Goal: Task Accomplishment & Management: Use online tool/utility

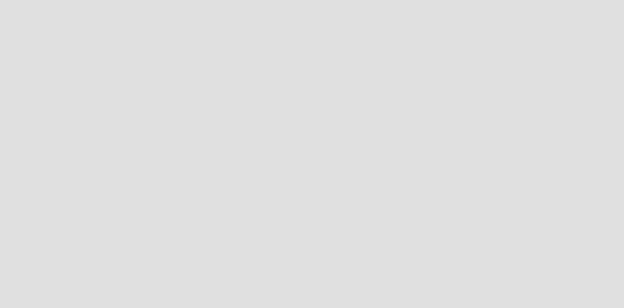
scroll to position [323, 639]
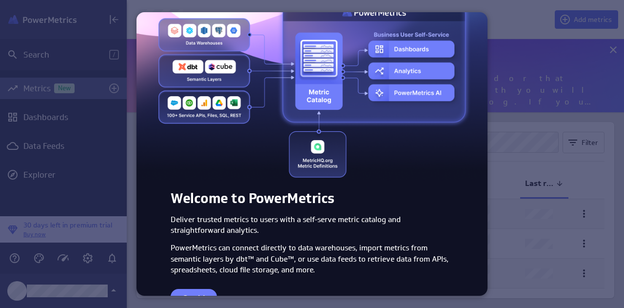
scroll to position [63, 0]
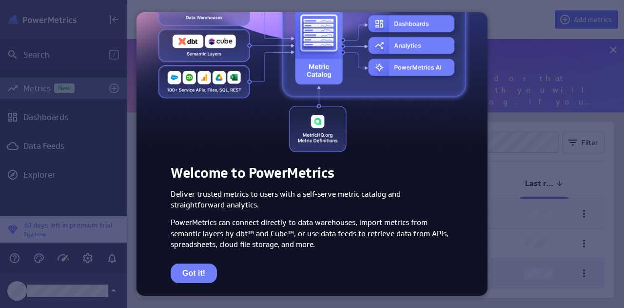
click at [192, 267] on button "Got it!" at bounding box center [194, 273] width 46 height 20
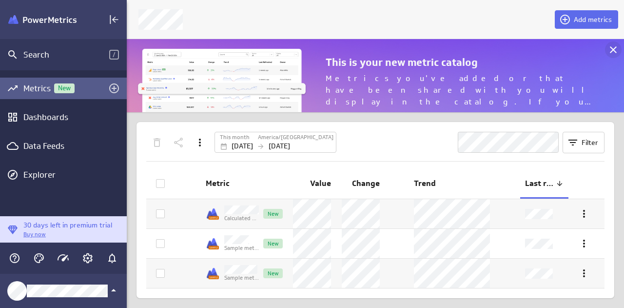
click at [613, 49] on icon at bounding box center [613, 49] width 7 height 7
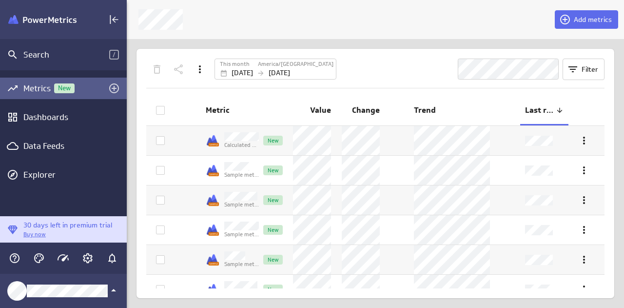
click at [161, 109] on icon at bounding box center [161, 110] width 8 height 8
click at [0, 0] on input "checkbox" at bounding box center [0, 0] width 0 height 0
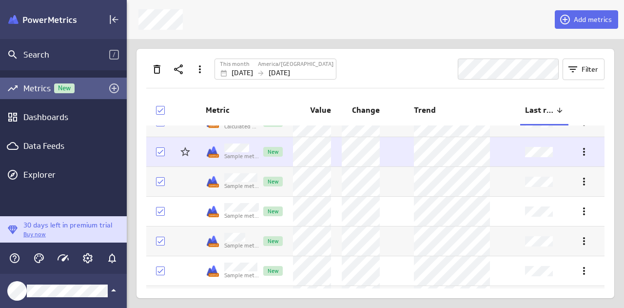
scroll to position [0, 0]
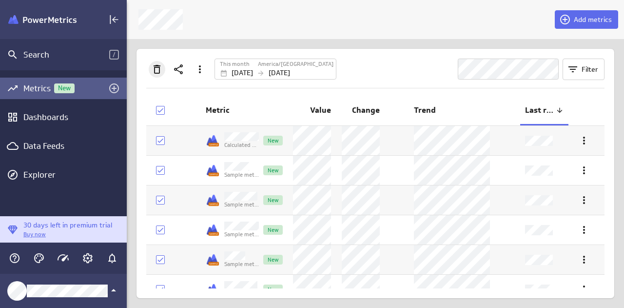
click at [156, 75] on icon "Delete" at bounding box center [157, 69] width 12 height 12
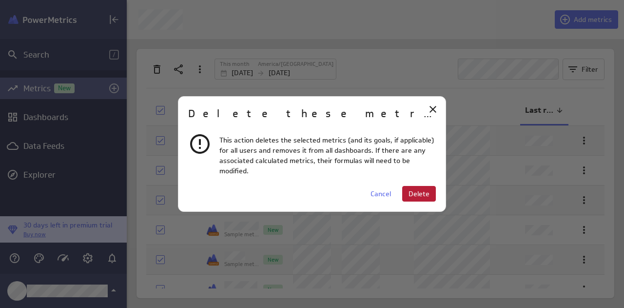
click at [422, 194] on span "Delete" at bounding box center [419, 193] width 21 height 9
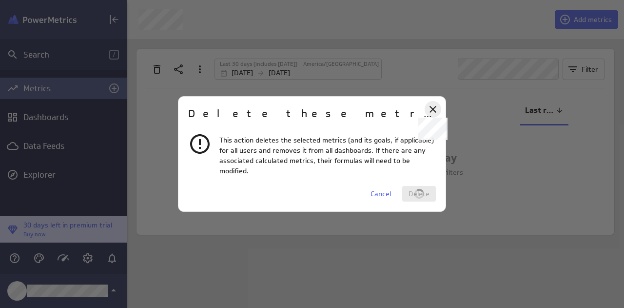
click at [433, 108] on icon at bounding box center [433, 109] width 7 height 7
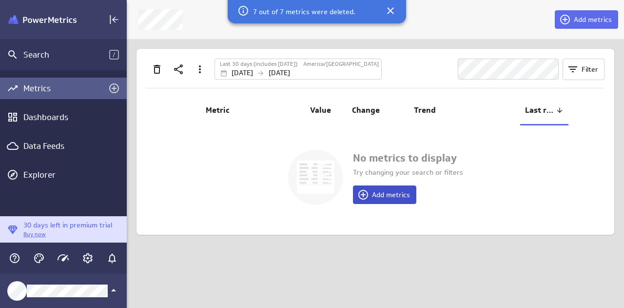
click at [393, 195] on span "Add metrics" at bounding box center [391, 194] width 38 height 9
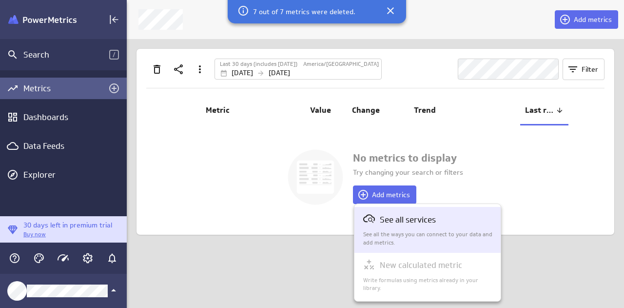
click at [423, 220] on p "See all services" at bounding box center [408, 220] width 56 height 12
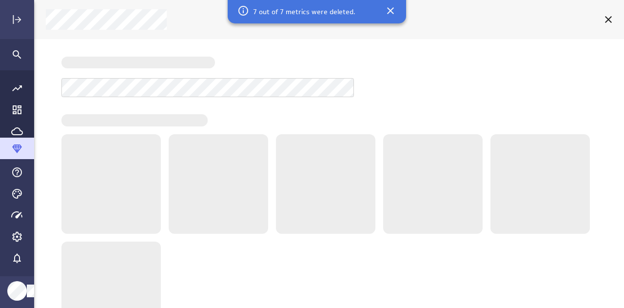
scroll to position [323, 605]
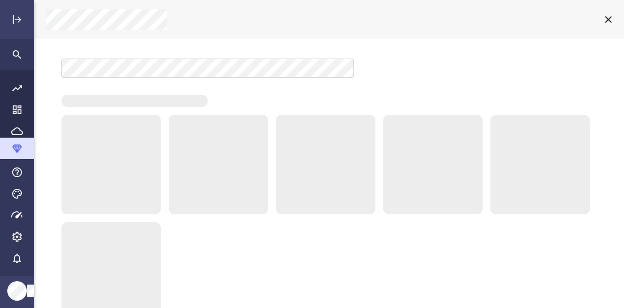
click at [264, 85] on div at bounding box center [329, 208] width 590 height 246
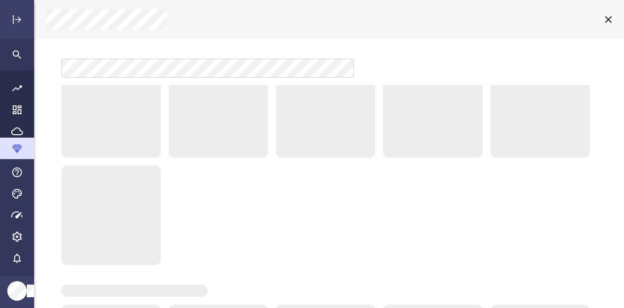
scroll to position [0, 0]
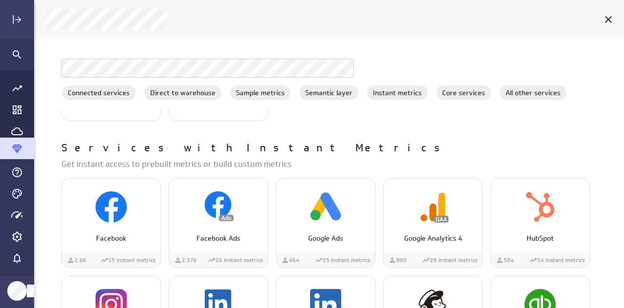
scroll to position [537, 0]
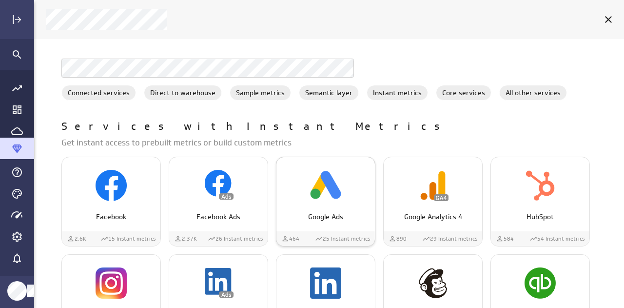
click at [347, 220] on p "Google Ads" at bounding box center [326, 217] width 78 height 10
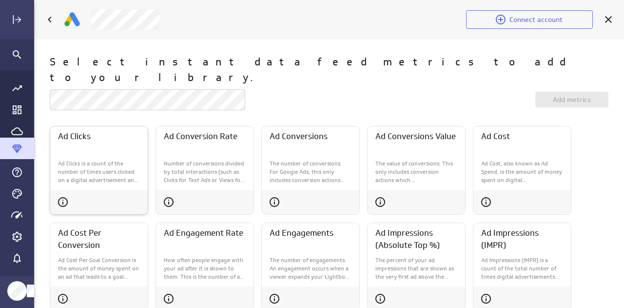
click at [114, 190] on div "Ad Clicks" at bounding box center [99, 202] width 98 height 24
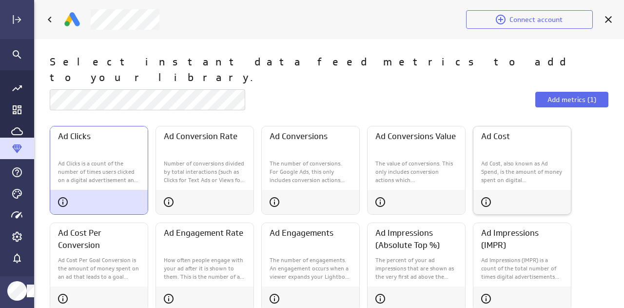
click at [525, 164] on p "Ad Cost, also known as Ad Spend, is the amount of money spent on digital advert…" at bounding box center [522, 172] width 82 height 24
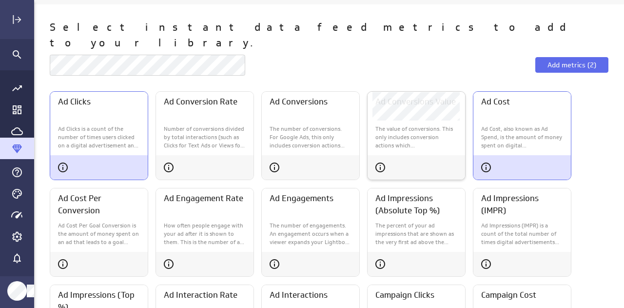
scroll to position [49, 0]
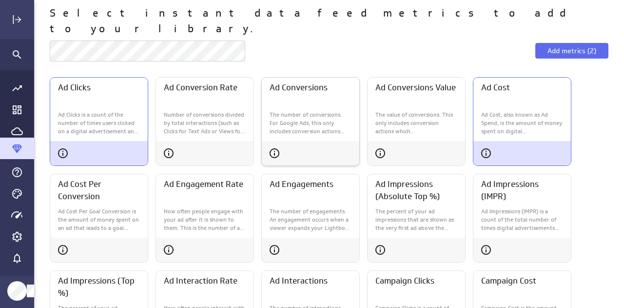
click at [319, 111] on p "The number of conversions. For Google Ads, this only includes conversion action…" at bounding box center [311, 123] width 82 height 24
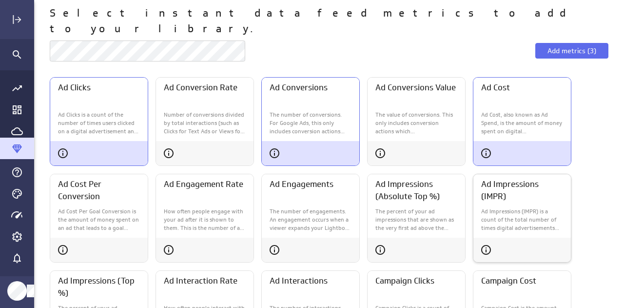
click at [525, 213] on p "Ad Impressions (IMPR) is a count of the total number of times digital advertise…" at bounding box center [522, 219] width 82 height 24
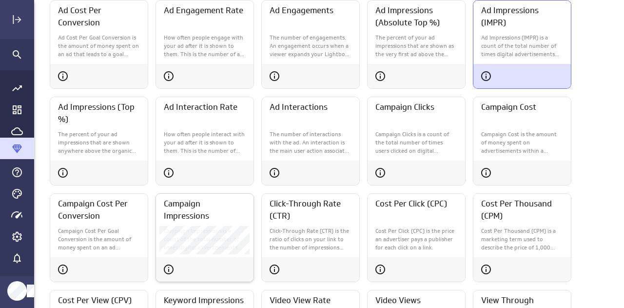
scroll to position [244, 0]
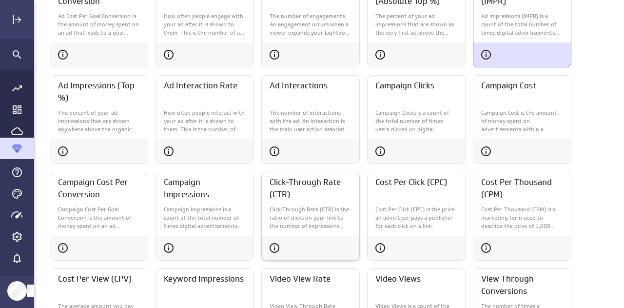
click at [337, 205] on p "Click-Through Rate (CTR) is the ratio of clicks on your link to the number of i…" at bounding box center [311, 217] width 82 height 24
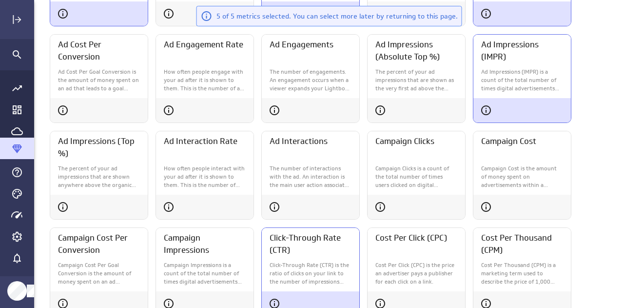
scroll to position [0, 0]
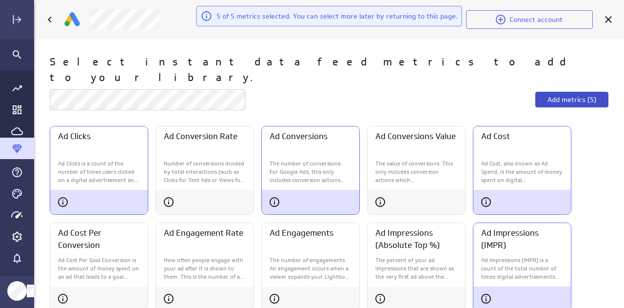
click at [584, 92] on button "Add metrics (5)" at bounding box center [572, 100] width 73 height 16
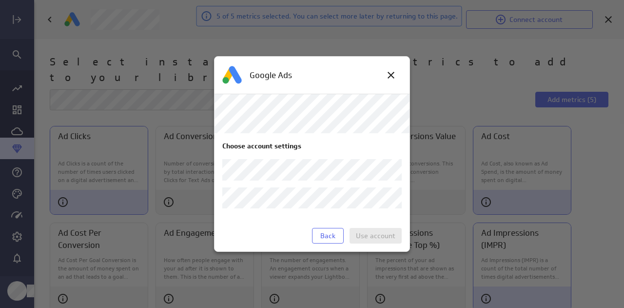
click at [384, 167] on body "Connect account 5 of 5 metrics selected. You can select more later by returning…" at bounding box center [312, 154] width 624 height 308
click at [338, 166] on body "Connect account 5 of 5 metrics selected. You can select more later by returning…" at bounding box center [312, 154] width 624 height 308
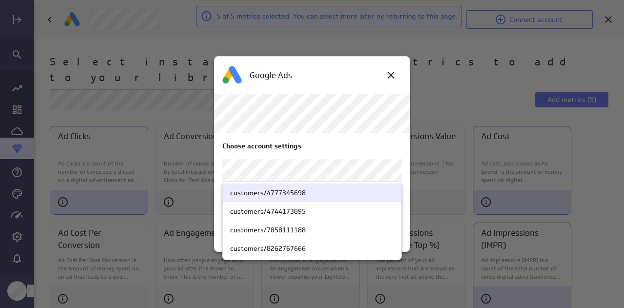
click at [313, 195] on div "customers/4777345698" at bounding box center [312, 192] width 164 height 9
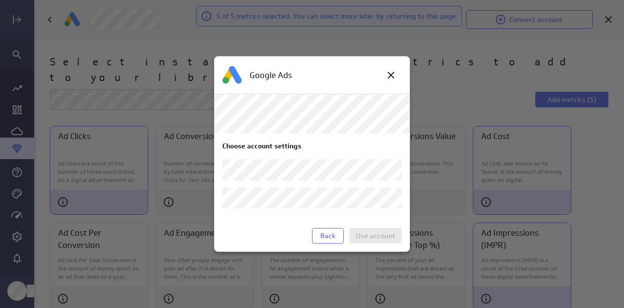
click at [293, 199] on body "Connect account 5 of 5 metrics selected. You can select more later by returning…" at bounding box center [312, 154] width 624 height 308
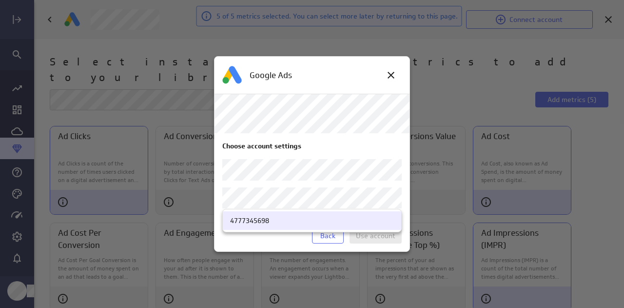
click at [285, 219] on div "4777345698" at bounding box center [312, 220] width 164 height 9
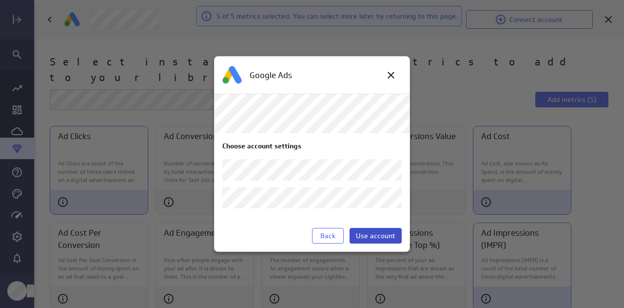
click at [382, 234] on span "Use account" at bounding box center [376, 235] width 40 height 9
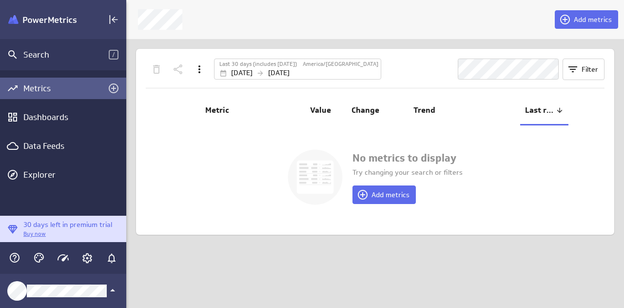
scroll to position [323, 512]
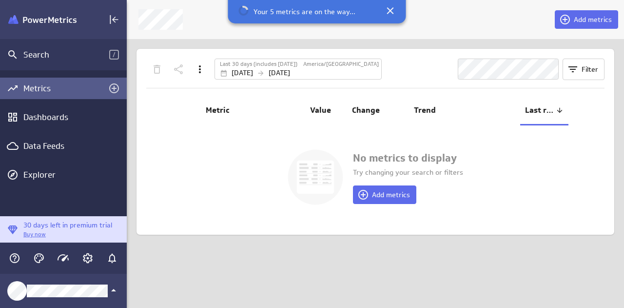
click at [398, 62] on div "Last 30 days (includes today) America/Denver Jul 14 2025 Aug 12 2025" at bounding box center [300, 69] width 308 height 21
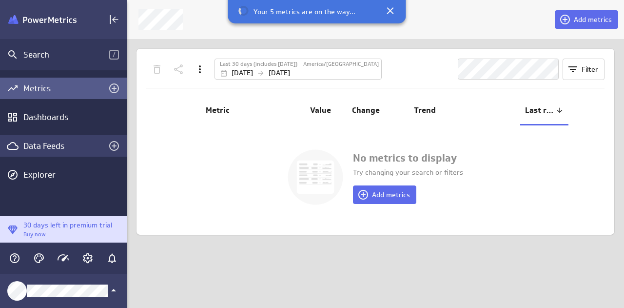
click at [61, 147] on div "Data Feeds" at bounding box center [63, 145] width 80 height 11
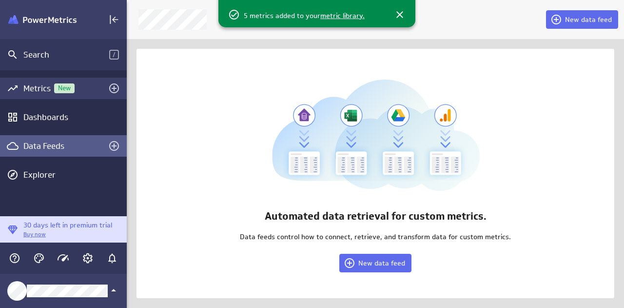
click at [65, 84] on div "New" at bounding box center [64, 88] width 20 height 10
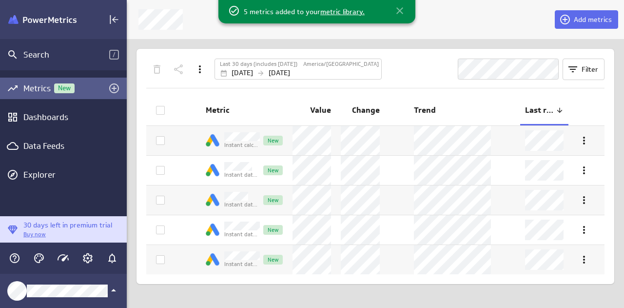
click at [399, 12] on icon at bounding box center [400, 10] width 7 height 7
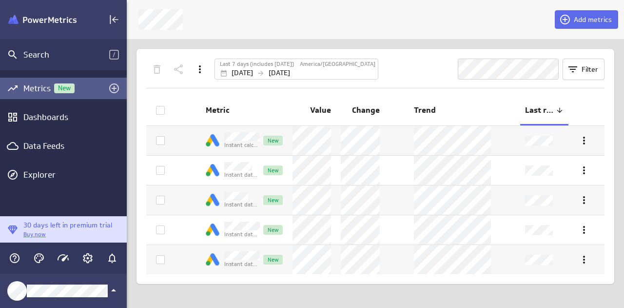
click at [390, 72] on div "Last 7 days (includes today) America/Denver Aug 06 2025 Aug 12 2025" at bounding box center [300, 69] width 308 height 21
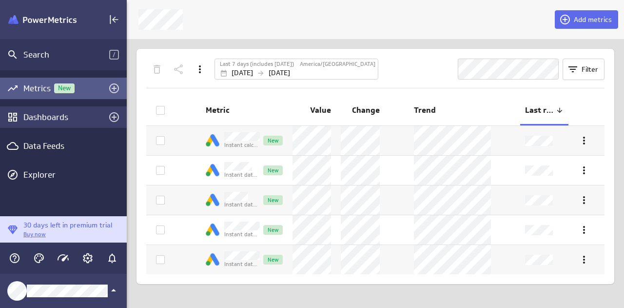
click at [54, 113] on div "Dashboards" at bounding box center [63, 117] width 80 height 11
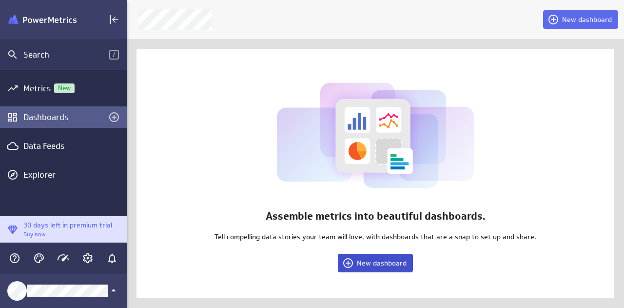
click at [384, 260] on span "New dashboard" at bounding box center [382, 263] width 50 height 9
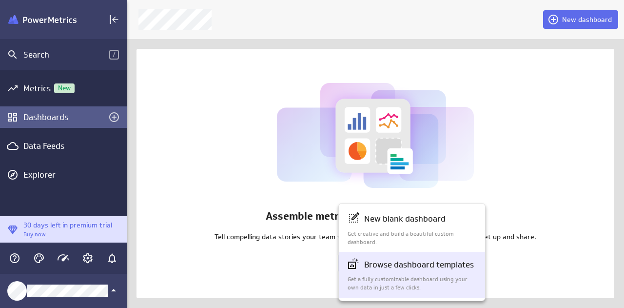
click at [394, 275] on p "Get a fully customizable dashboard using your own data in just a few clicks." at bounding box center [413, 283] width 130 height 17
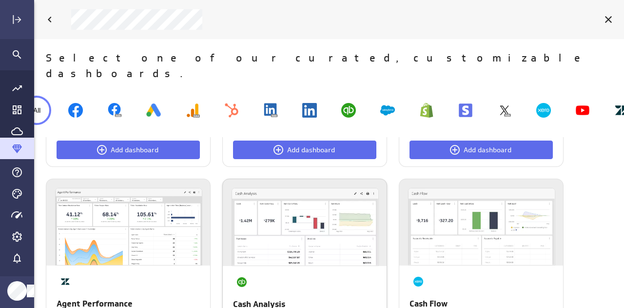
scroll to position [49, 0]
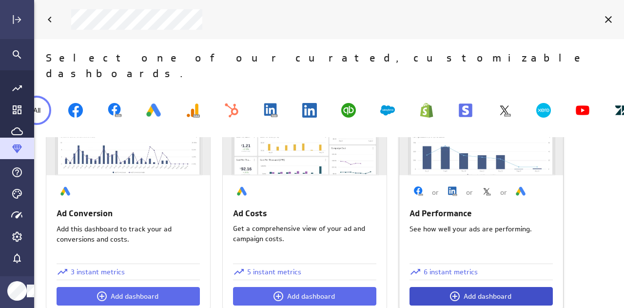
click at [496, 292] on span "Add dashboard" at bounding box center [488, 296] width 48 height 9
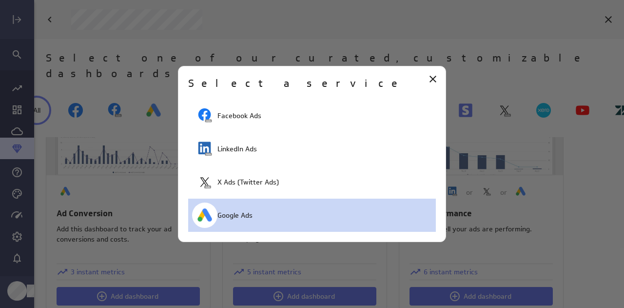
click at [263, 216] on div "Google Ads" at bounding box center [312, 215] width 248 height 33
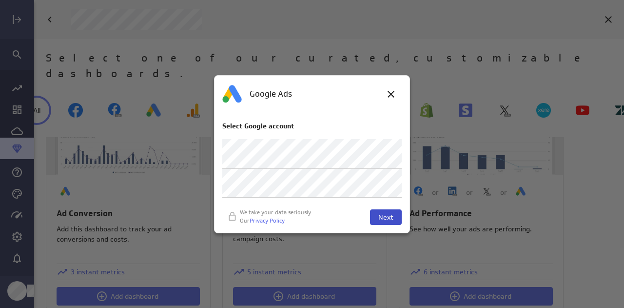
click at [393, 214] on span "Next" at bounding box center [386, 217] width 15 height 9
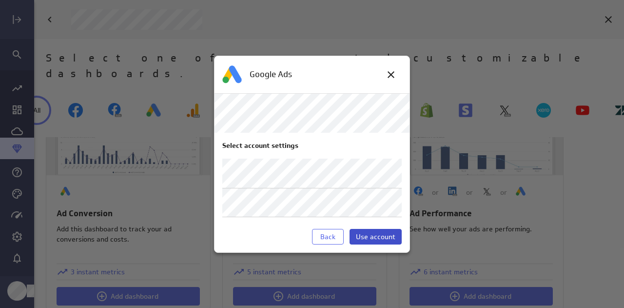
click at [384, 239] on span "Use account" at bounding box center [376, 236] width 40 height 9
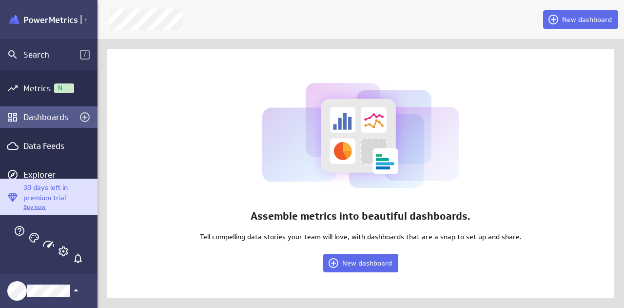
scroll to position [4, 5]
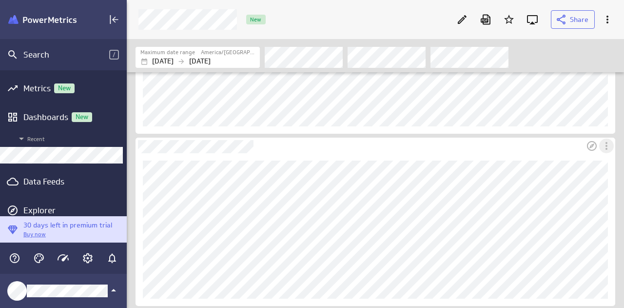
click at [607, 148] on icon "More actions" at bounding box center [607, 146] width 2 height 8
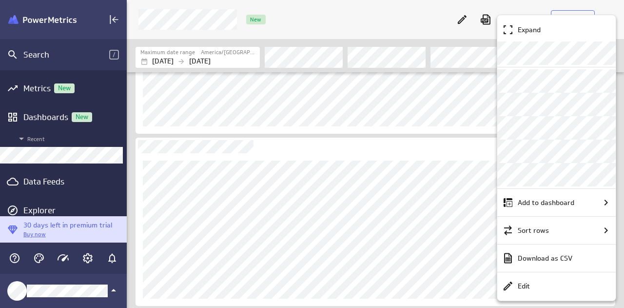
click at [388, 146] on div at bounding box center [312, 154] width 624 height 308
